Goal: Find specific page/section: Find specific page/section

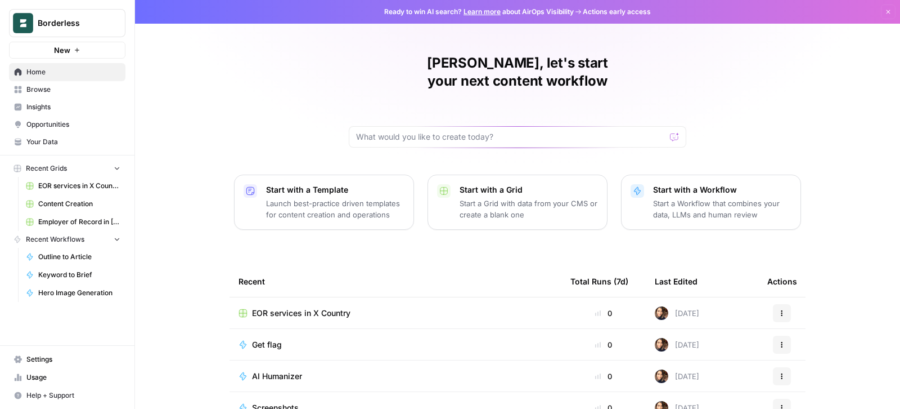
click at [84, 184] on span "EOR services in X Country" at bounding box center [79, 186] width 82 height 10
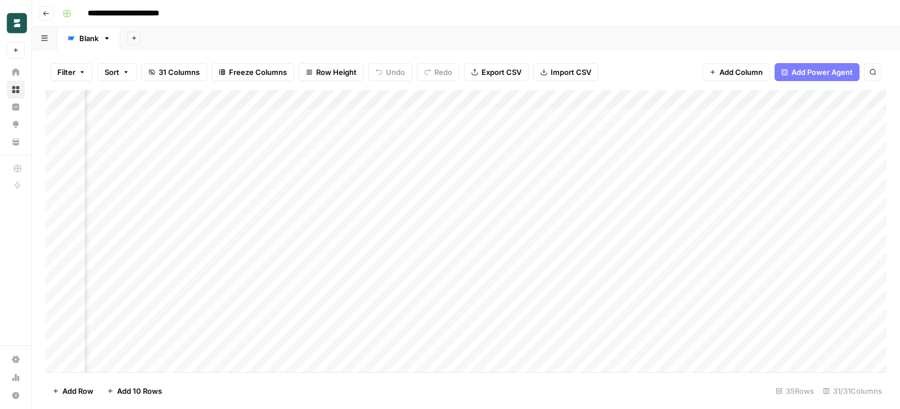
scroll to position [0, 705]
click at [391, 115] on div "Add Column" at bounding box center [466, 231] width 841 height 283
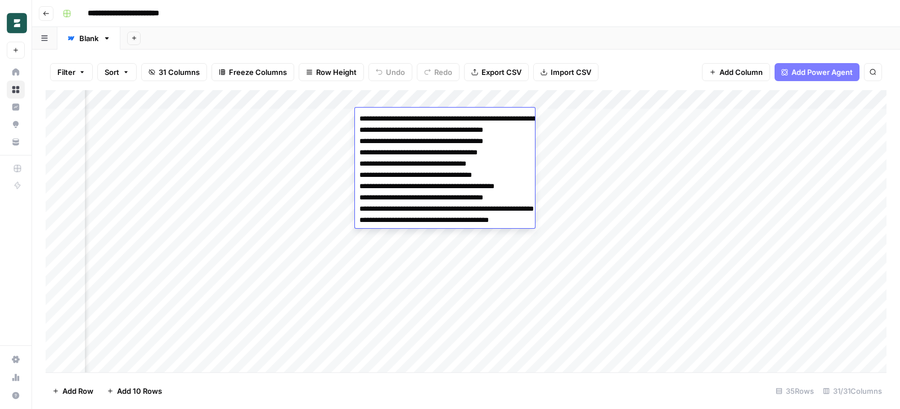
click at [530, 87] on div "Filter Sort 31 Columns Freeze Columns Row Height Undo Redo Export CSV Import CS…" at bounding box center [466, 72] width 841 height 36
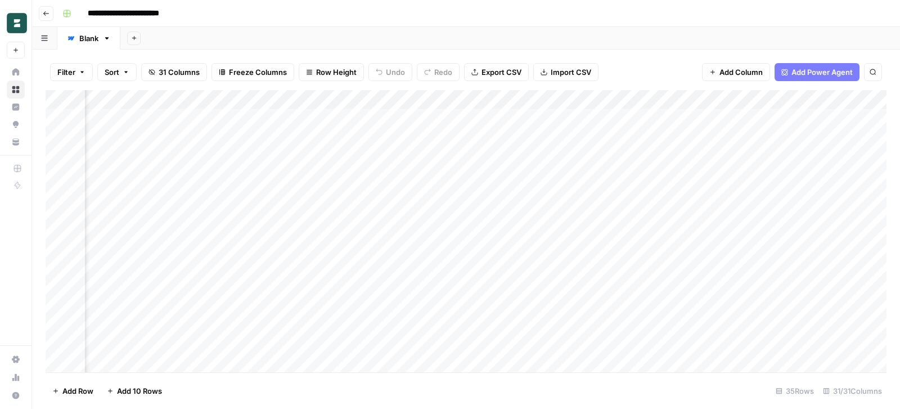
scroll to position [0, 0]
